Goal: Book appointment/travel/reservation

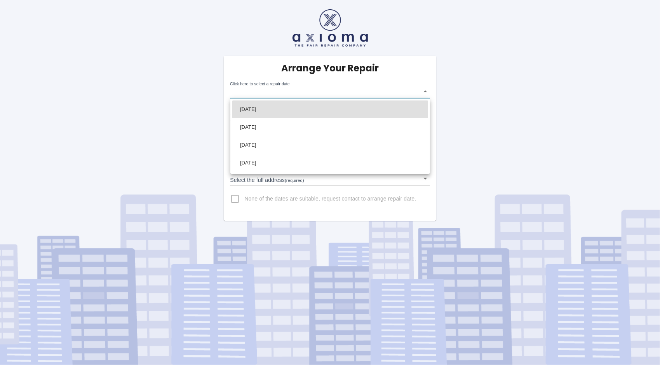
click at [425, 94] on body "Arrange Your Repair Click here to select a repair date ​ Phone Number   * 07745…" at bounding box center [330, 182] width 660 height 365
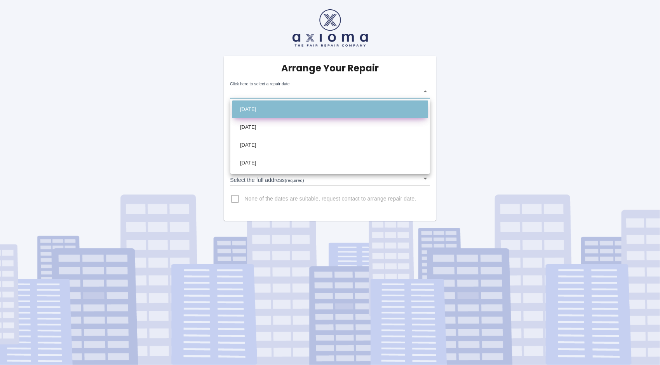
click at [379, 113] on li "Sat Aug 16 2025" at bounding box center [330, 110] width 196 height 18
type input "2025-08-16T00:00:00.000Z"
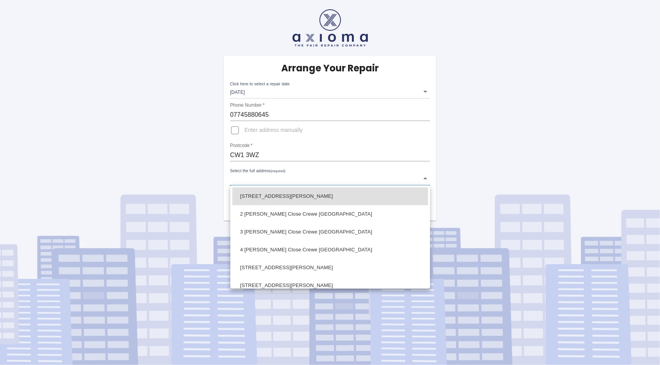
click at [426, 180] on body "Arrange Your Repair Click here to select a repair date Sat Aug 16 2025 2025-08-…" at bounding box center [330, 182] width 660 height 365
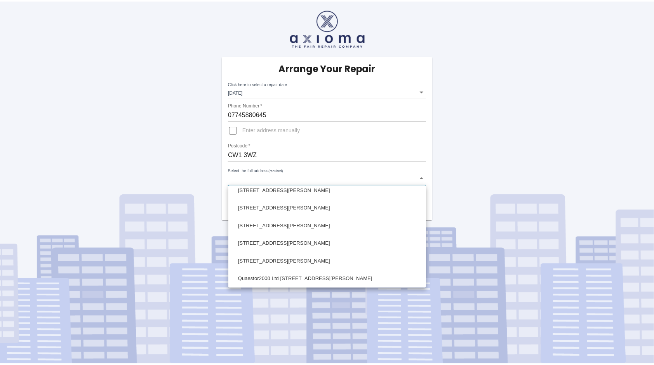
scroll to position [186, 0]
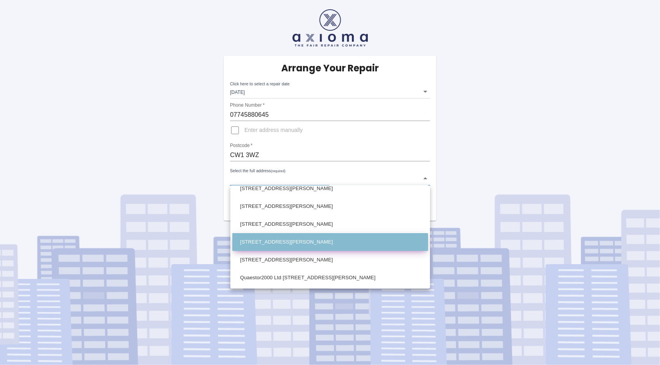
click at [337, 248] on li "15 Turner Close Crewe Cheshire" at bounding box center [330, 242] width 196 height 18
type input "15 Turner Close Crewe Cheshire"
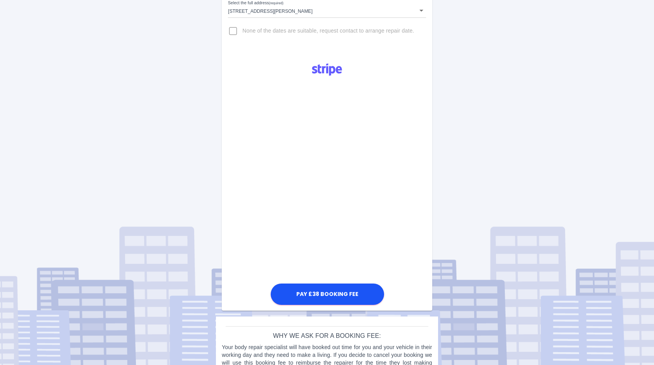
scroll to position [198, 0]
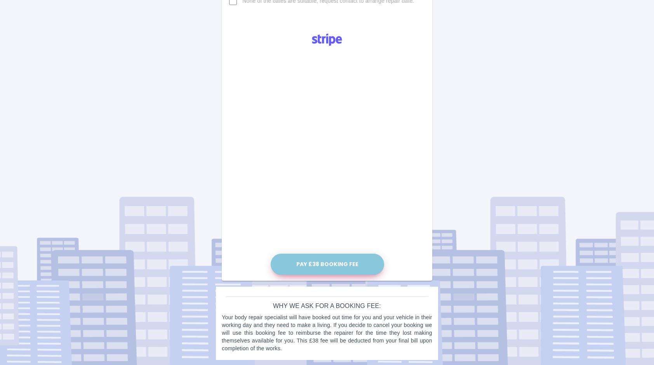
click at [341, 266] on button "Pay £38 Booking Fee" at bounding box center [327, 264] width 113 height 21
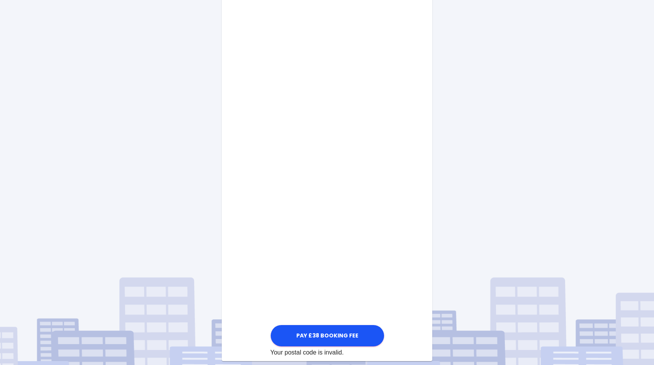
scroll to position [259, 0]
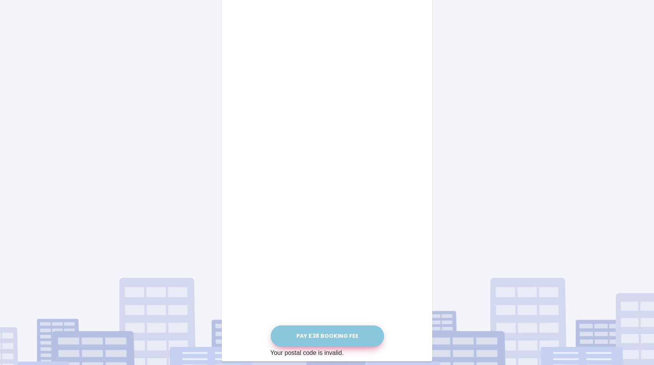
click at [327, 336] on button "Pay £38 Booking Fee" at bounding box center [327, 336] width 113 height 21
